Goal: Find specific page/section: Find specific page/section

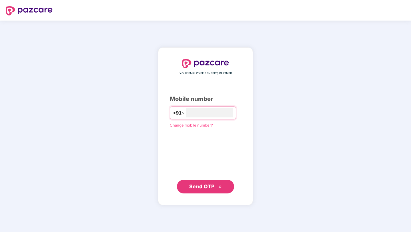
type input "**********"
click at [209, 189] on span "Send OTP" at bounding box center [201, 186] width 25 height 6
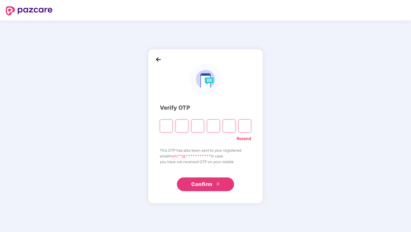
type input "*"
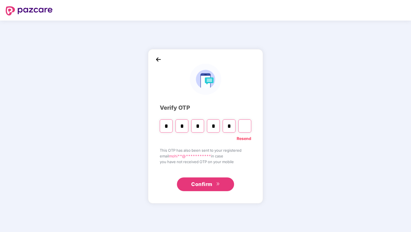
type input "*"
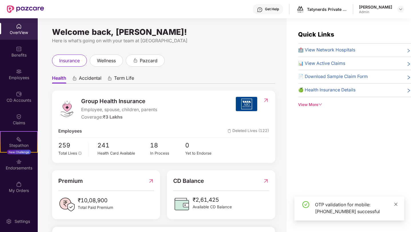
click at [397, 203] on icon "close" at bounding box center [395, 204] width 3 height 3
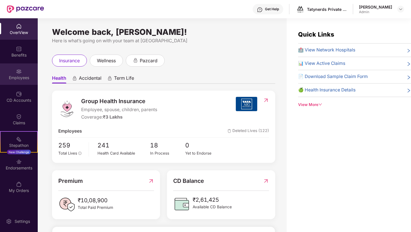
click at [22, 79] on div "Employees" at bounding box center [19, 78] width 38 height 6
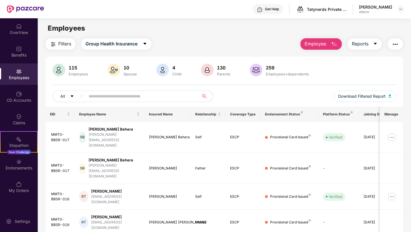
click at [142, 94] on input "text" at bounding box center [140, 96] width 103 height 9
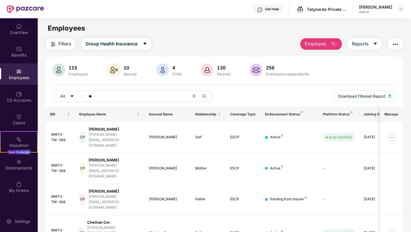
type input "*"
